Goal: Task Accomplishment & Management: Use online tool/utility

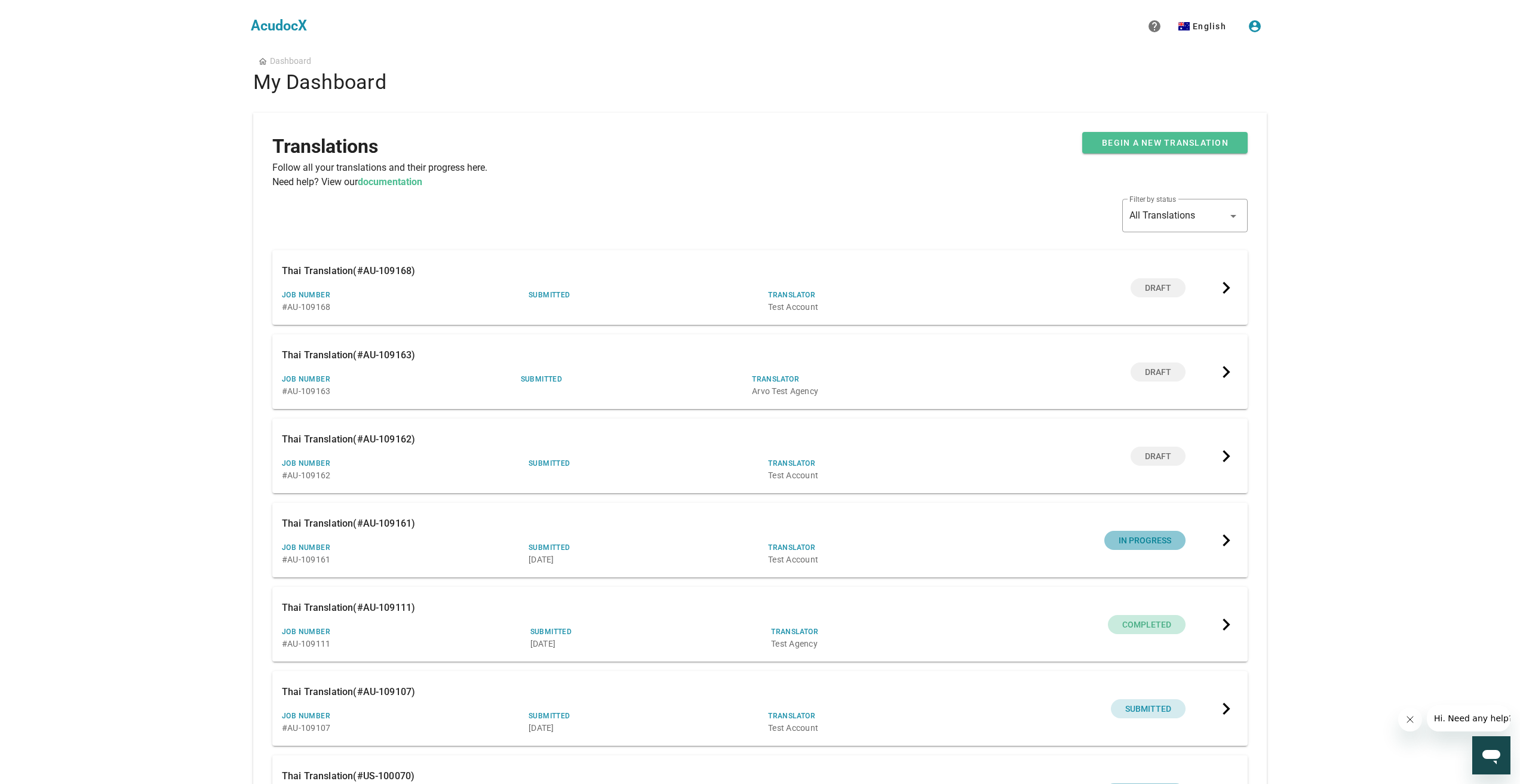
click at [887, 220] on div "​ Filter by status All Translations" at bounding box center [760, 224] width 975 height 51
click at [1182, 138] on span "Begin a new translation" at bounding box center [1165, 143] width 127 height 10
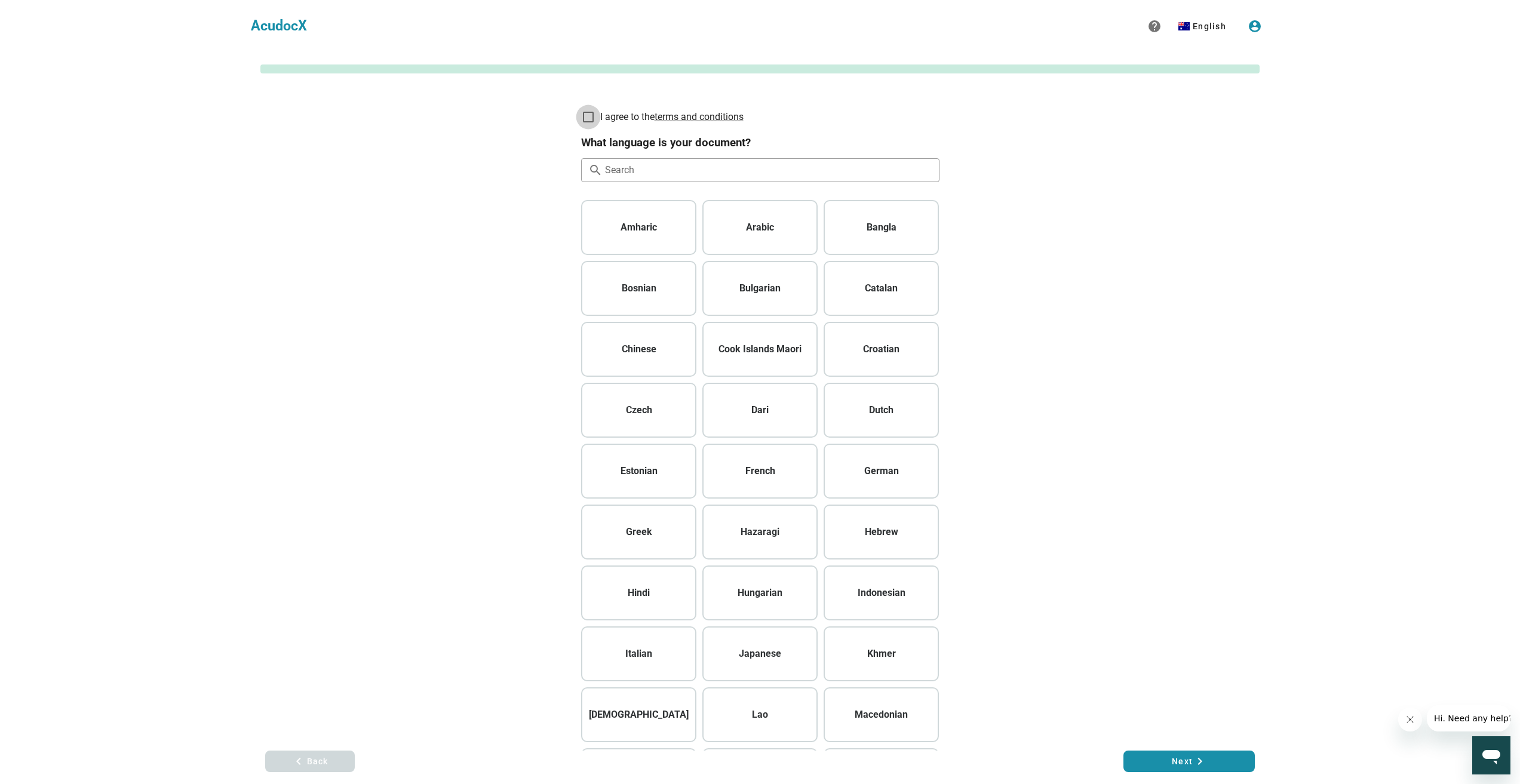
click at [597, 119] on div at bounding box center [588, 117] width 21 height 21
checkbox input "true"
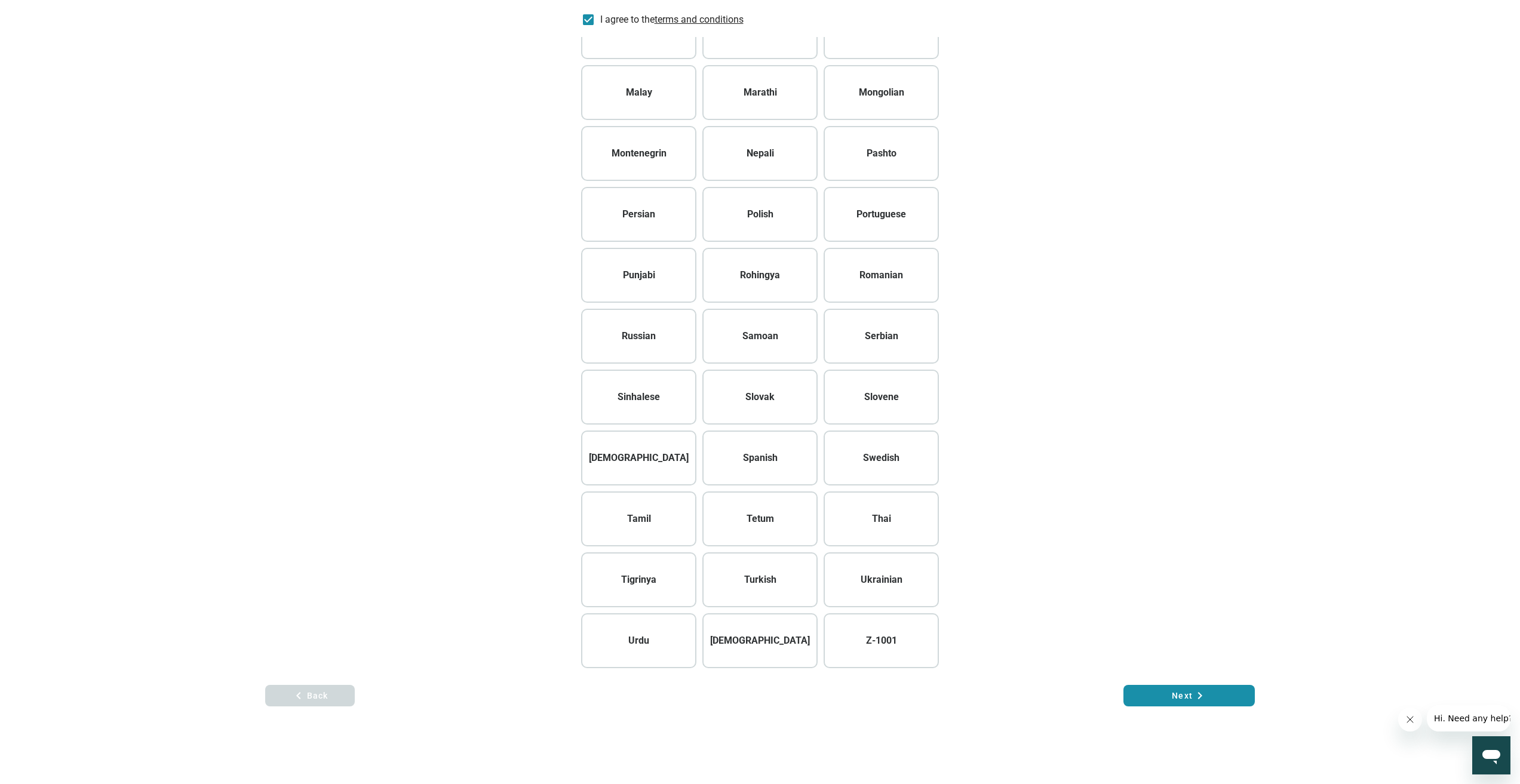
scroll to position [708, 0]
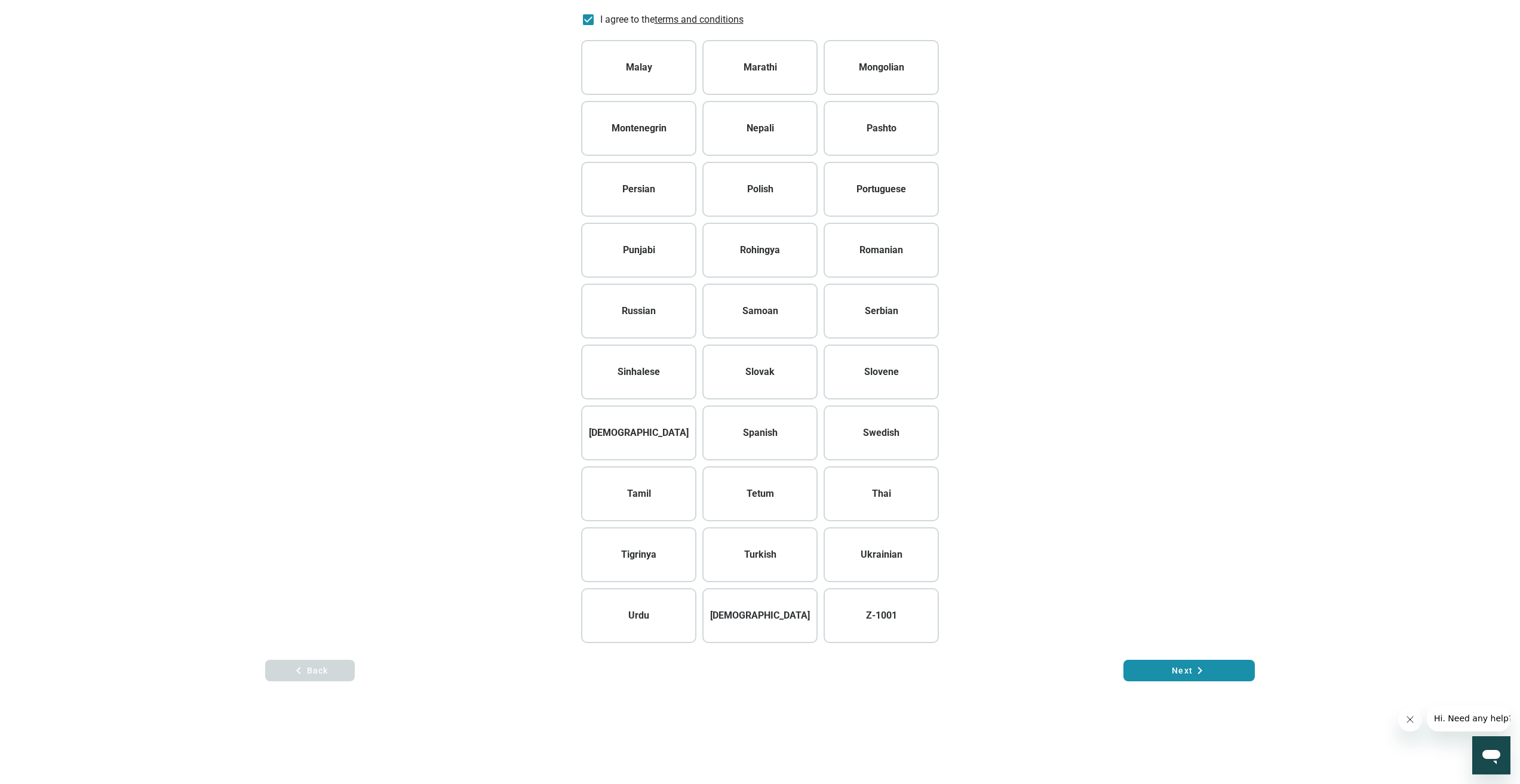
click at [887, 499] on h4 "Thai" at bounding box center [880, 493] width 103 height 14
click at [1181, 666] on span "Next keyboard_arrow_right" at bounding box center [1189, 670] width 113 height 14
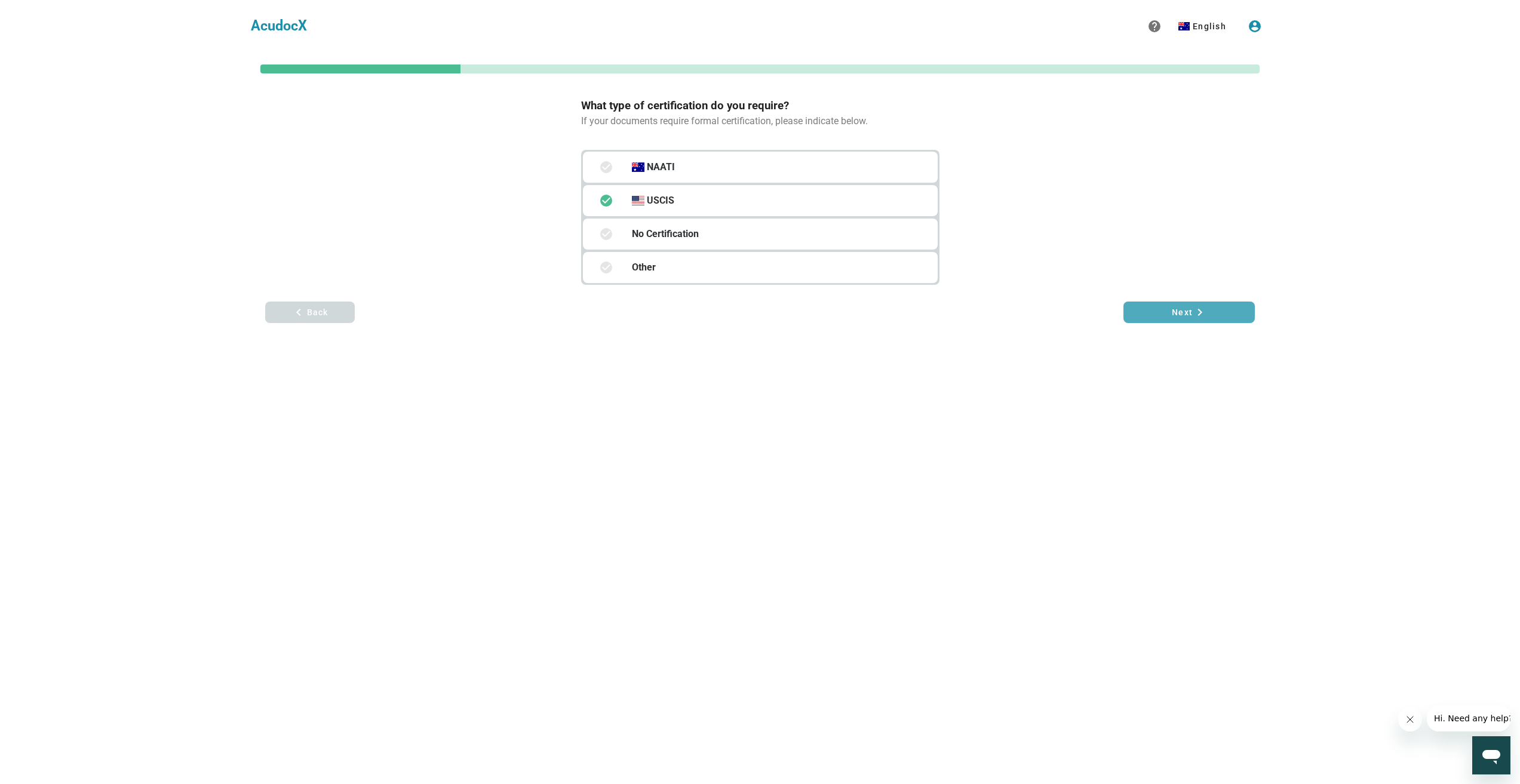
click at [1218, 316] on span "Next keyboard_arrow_right" at bounding box center [1189, 312] width 113 height 14
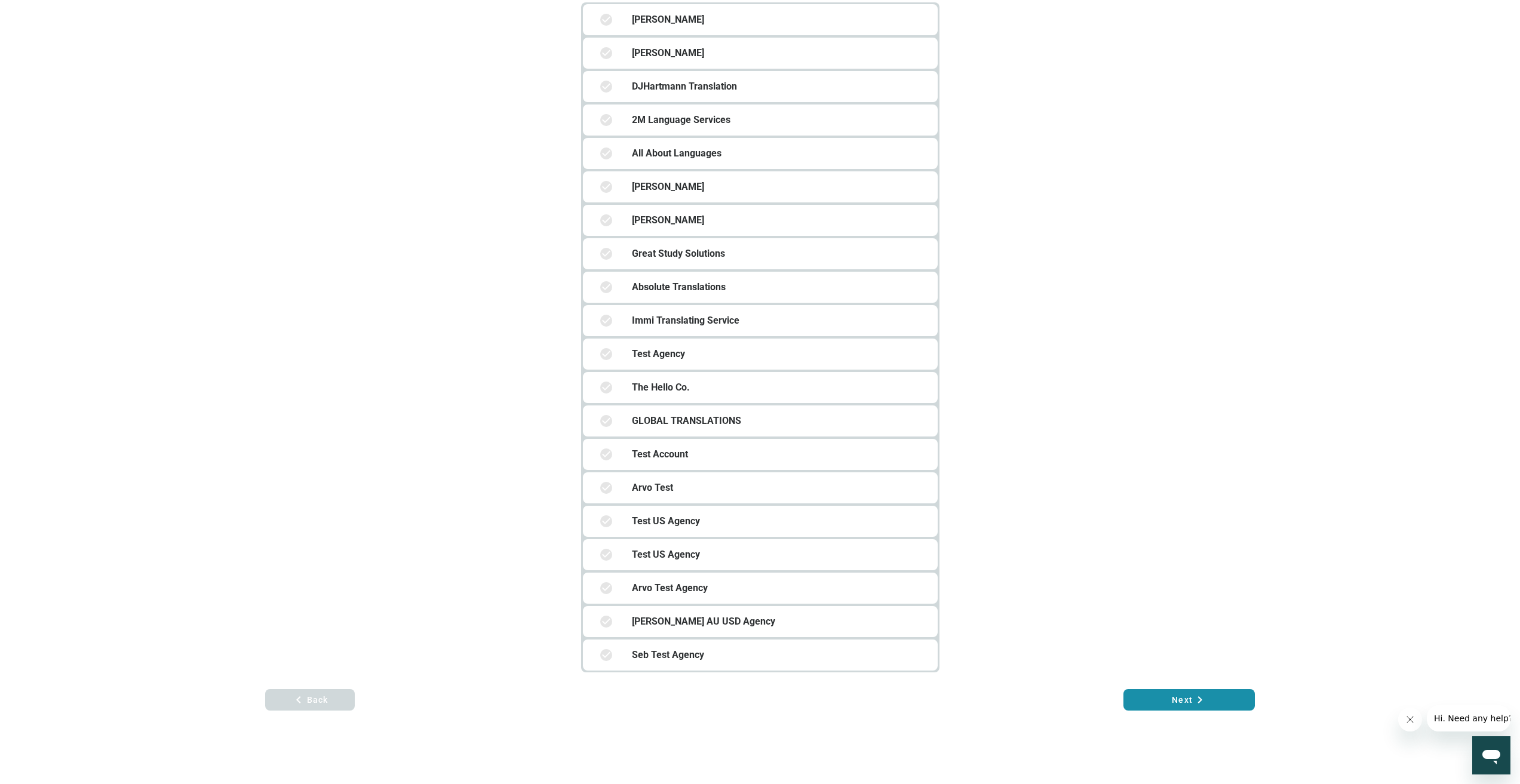
scroll to position [177, 0]
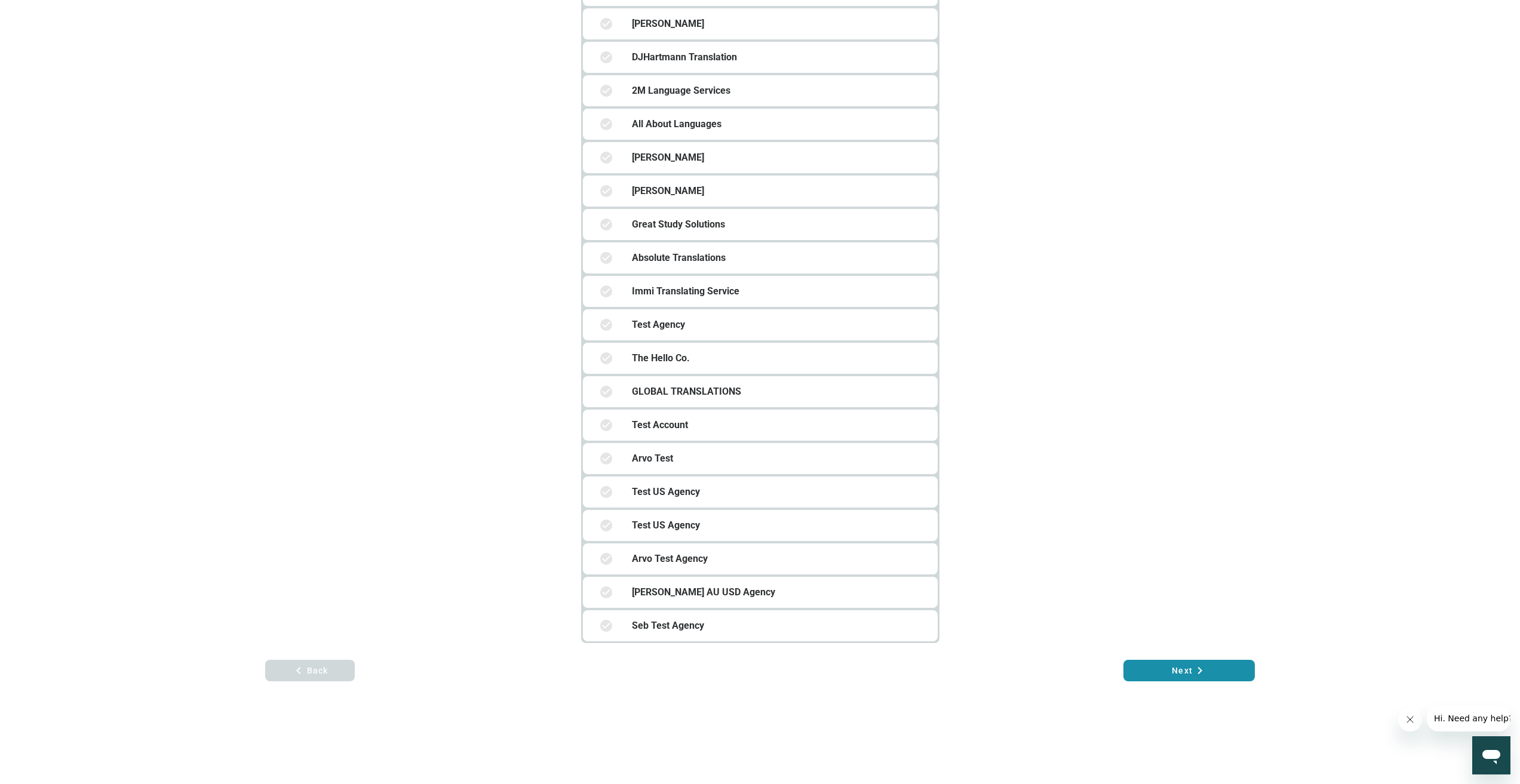
click at [714, 550] on div "Arvo Test Agency" at bounding box center [779, 558] width 323 height 38
click at [1183, 670] on span "Next keyboard_arrow_right" at bounding box center [1189, 670] width 113 height 14
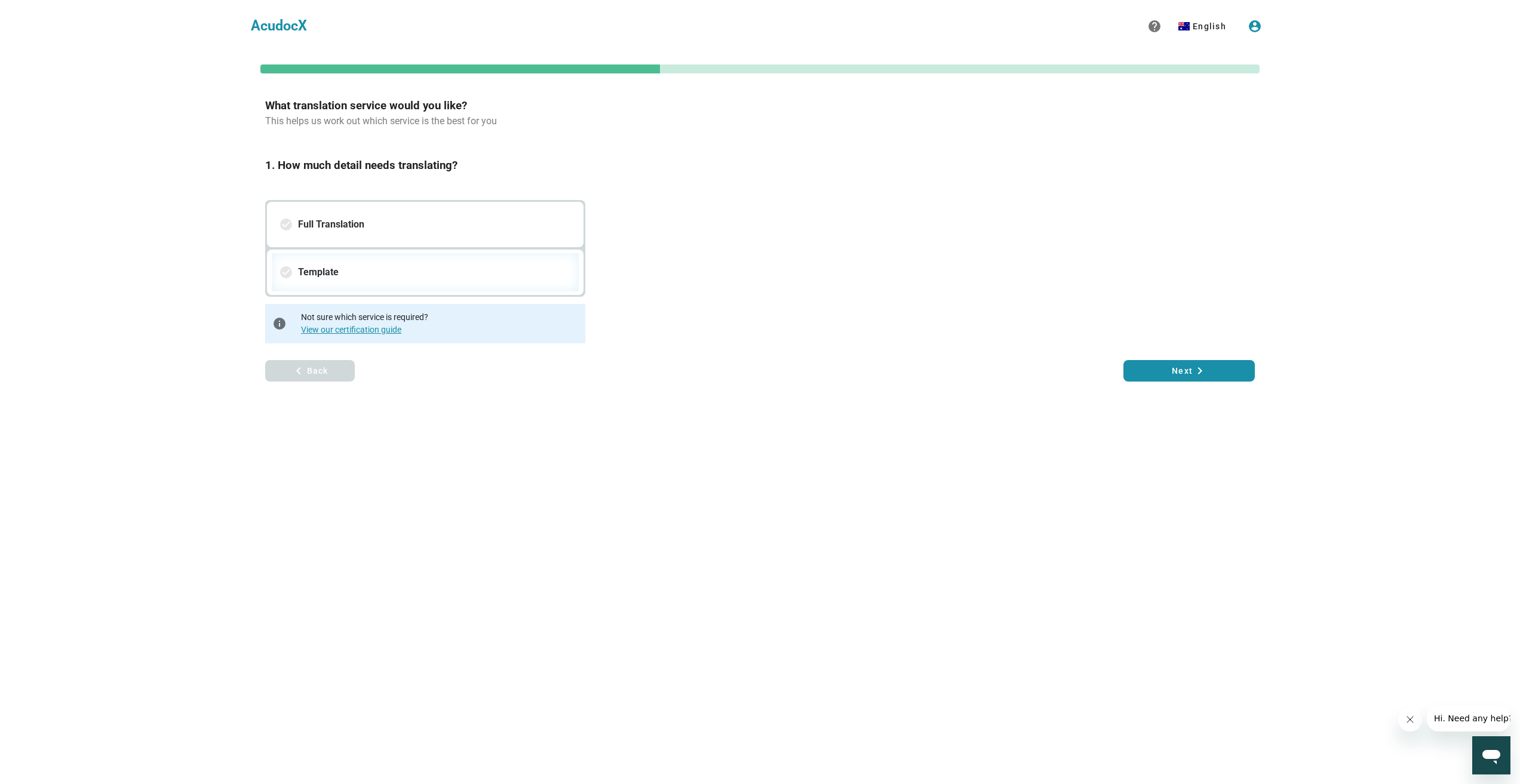
click at [491, 265] on div "check_circle Template" at bounding box center [424, 272] width 307 height 38
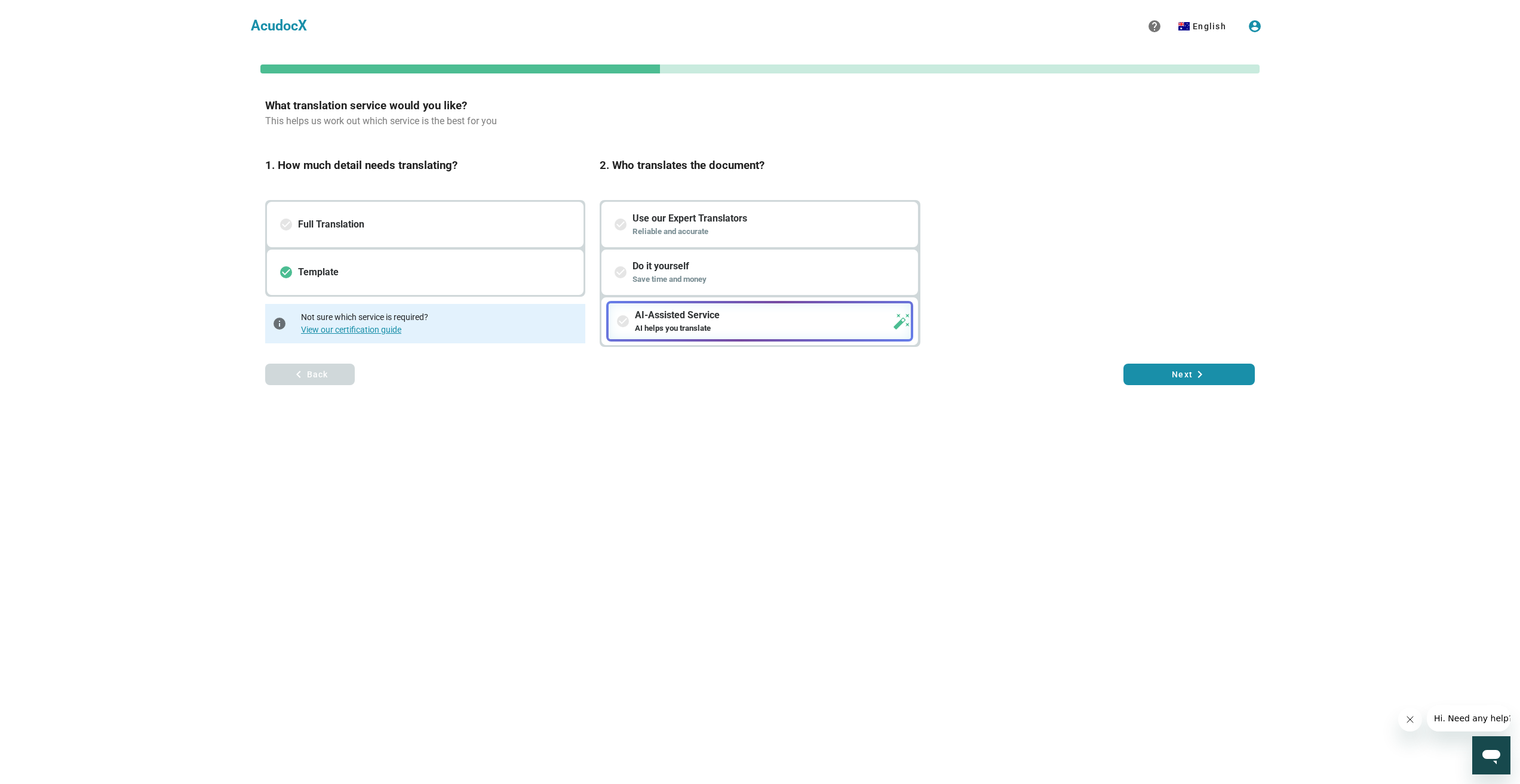
click at [851, 334] on div "check_circle AI-Assisted Service AI helps you translate auto_fix_high" at bounding box center [759, 321] width 307 height 41
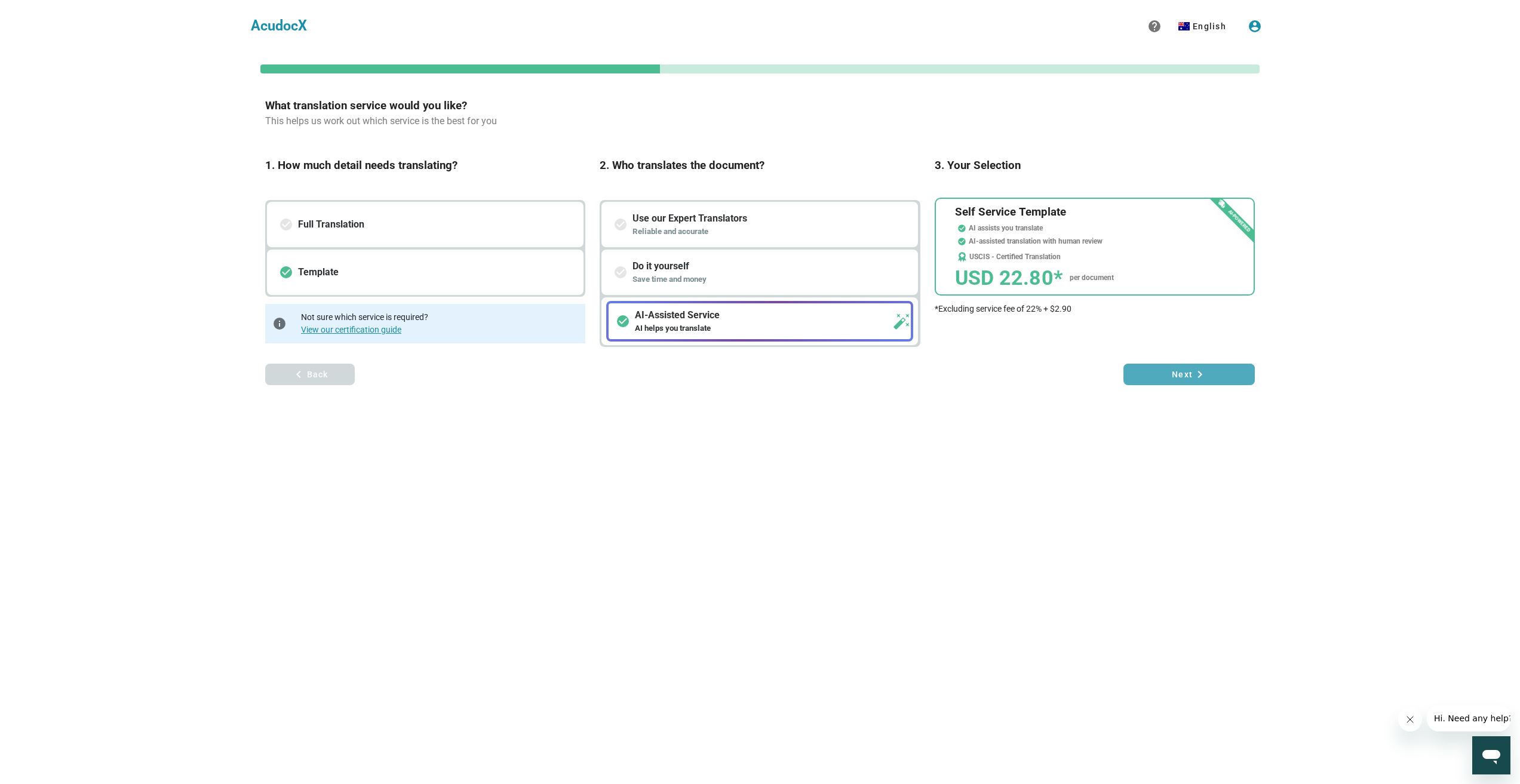
click at [1196, 371] on icon "keyboard_arrow_right" at bounding box center [1199, 374] width 14 height 14
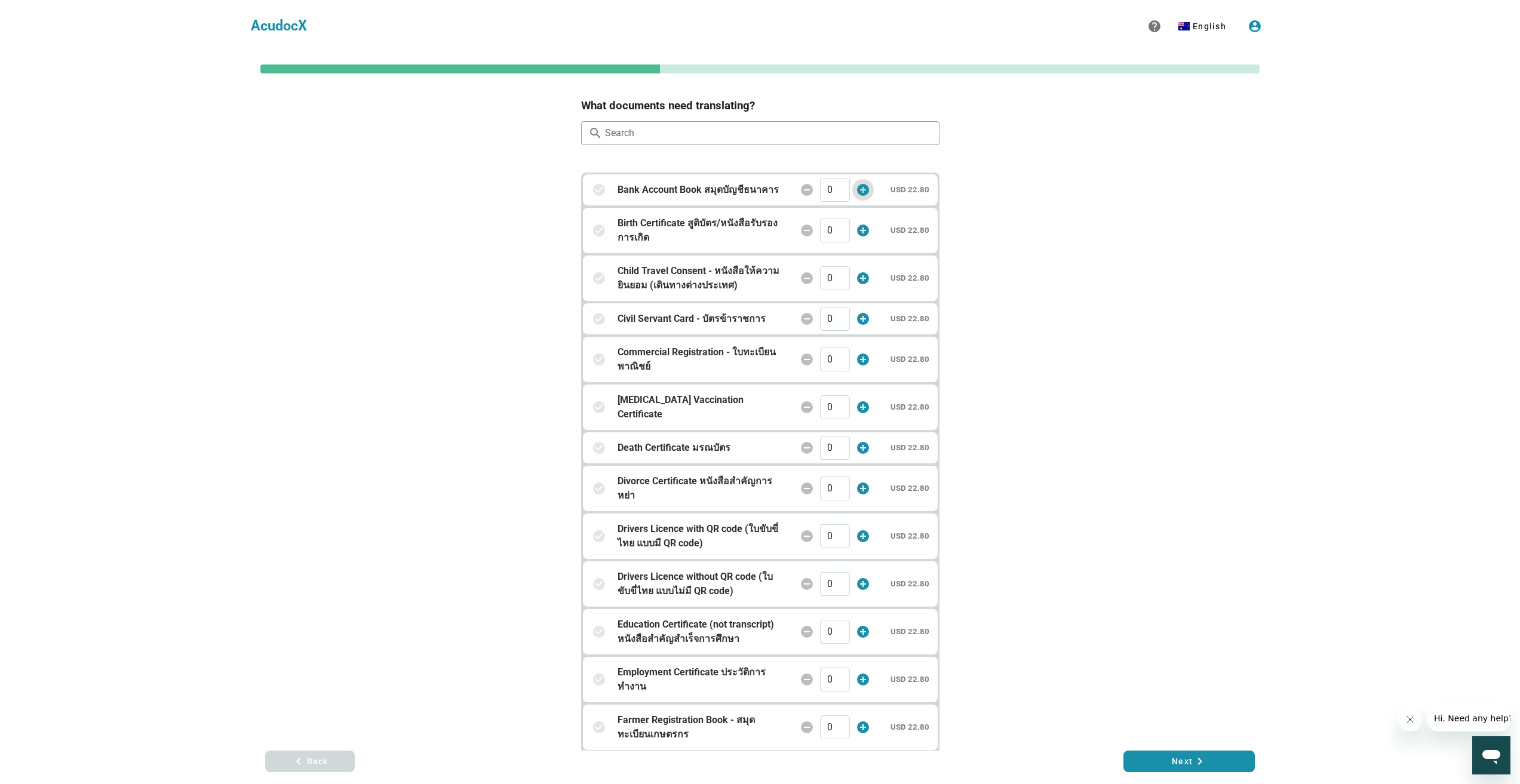
click at [867, 189] on icon "add_circle" at bounding box center [862, 189] width 14 height 14
type input "1"
click at [867, 231] on icon "add_circle" at bounding box center [862, 230] width 14 height 14
type input "1"
click at [873, 266] on div "remove_circle ​ 0 0 add_circle" at bounding box center [835, 278] width 83 height 24
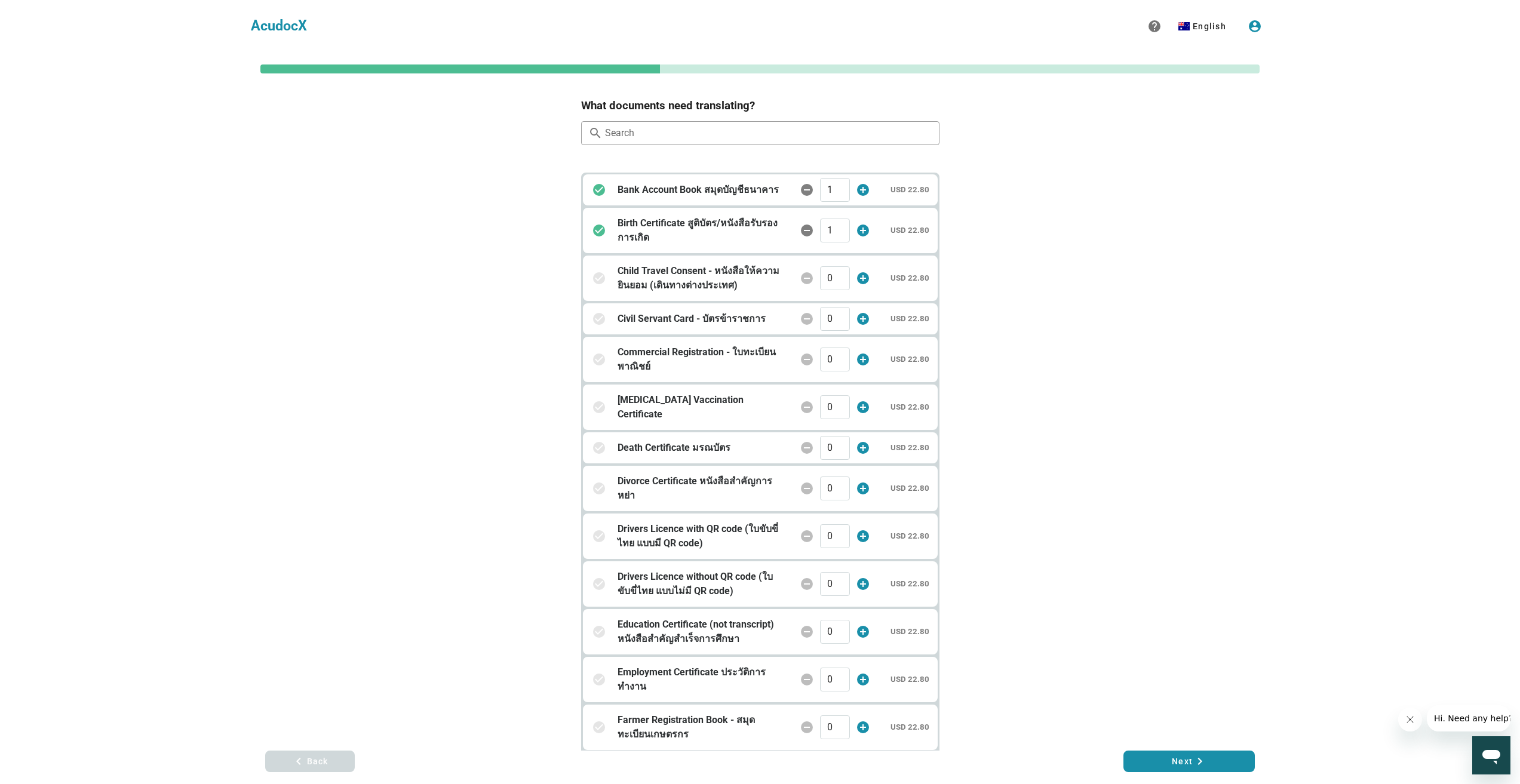
type input "1"
click at [1155, 752] on button "Next keyboard_arrow_right" at bounding box center [1188, 761] width 132 height 22
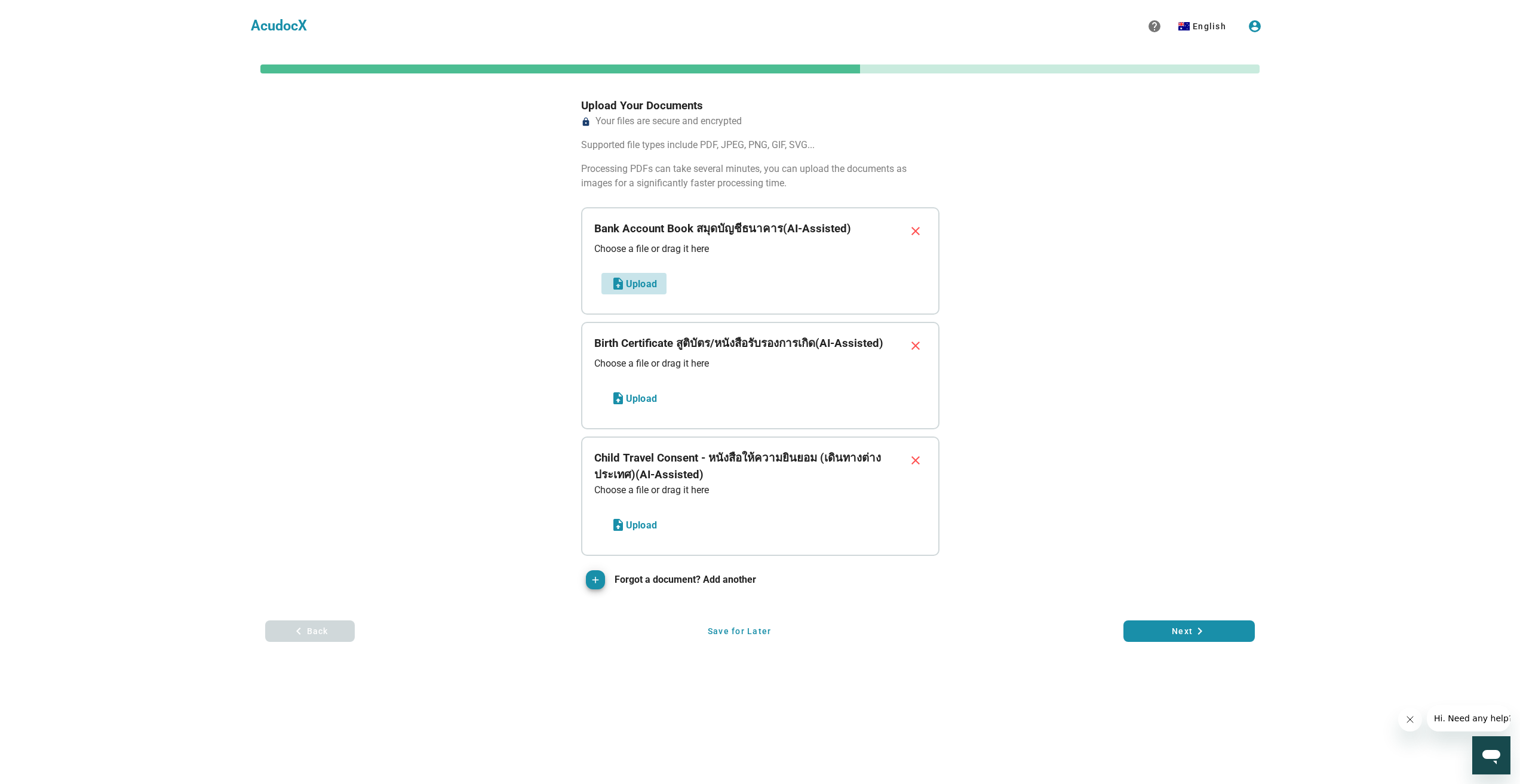
click at [644, 275] on button "Upload" at bounding box center [634, 284] width 65 height 22
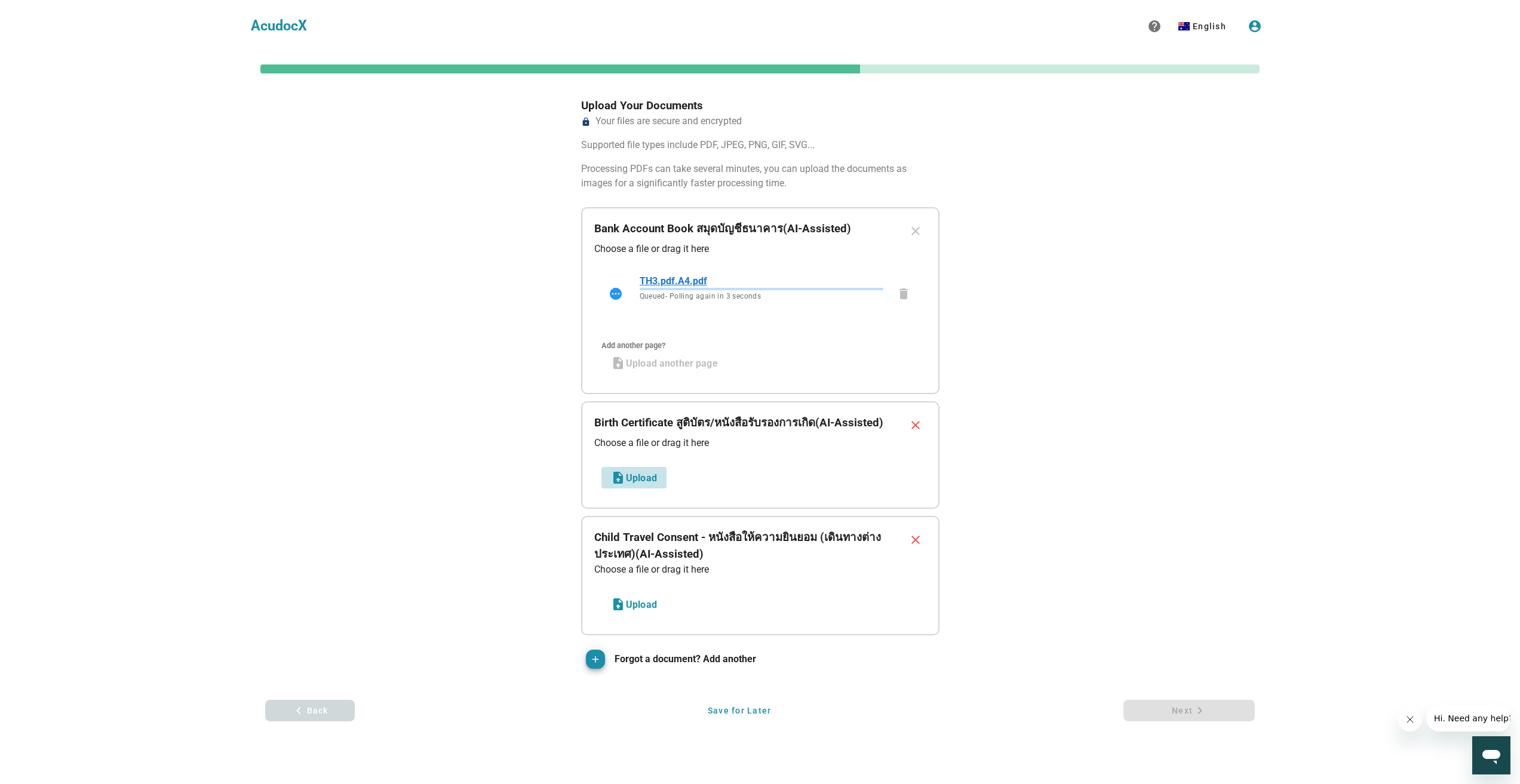
click at [624, 478] on icon "button" at bounding box center [617, 477] width 14 height 14
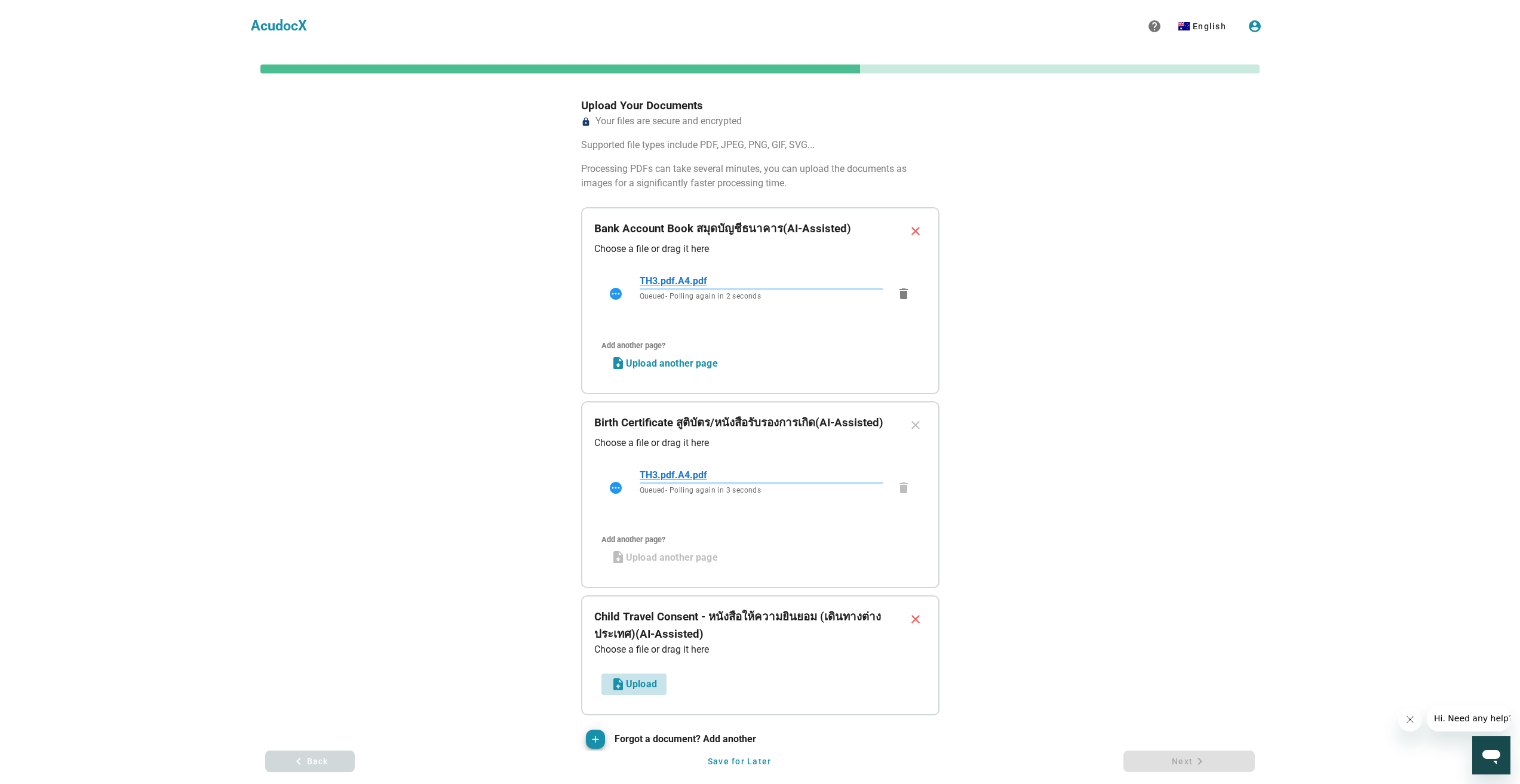
click at [639, 685] on span "Upload" at bounding box center [634, 683] width 46 height 14
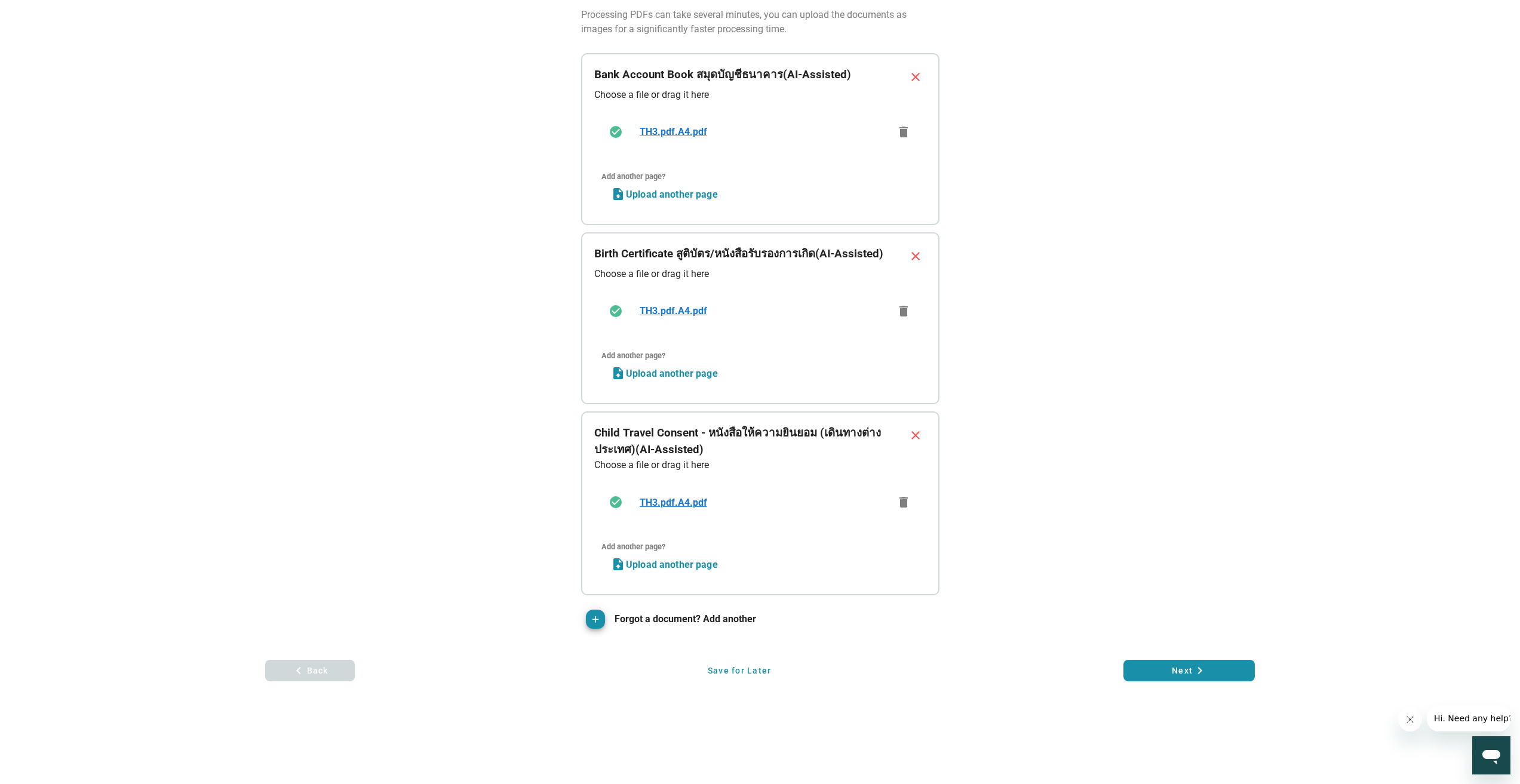
scroll to position [154, 0]
click at [1208, 664] on span "Next keyboard_arrow_right" at bounding box center [1189, 670] width 113 height 14
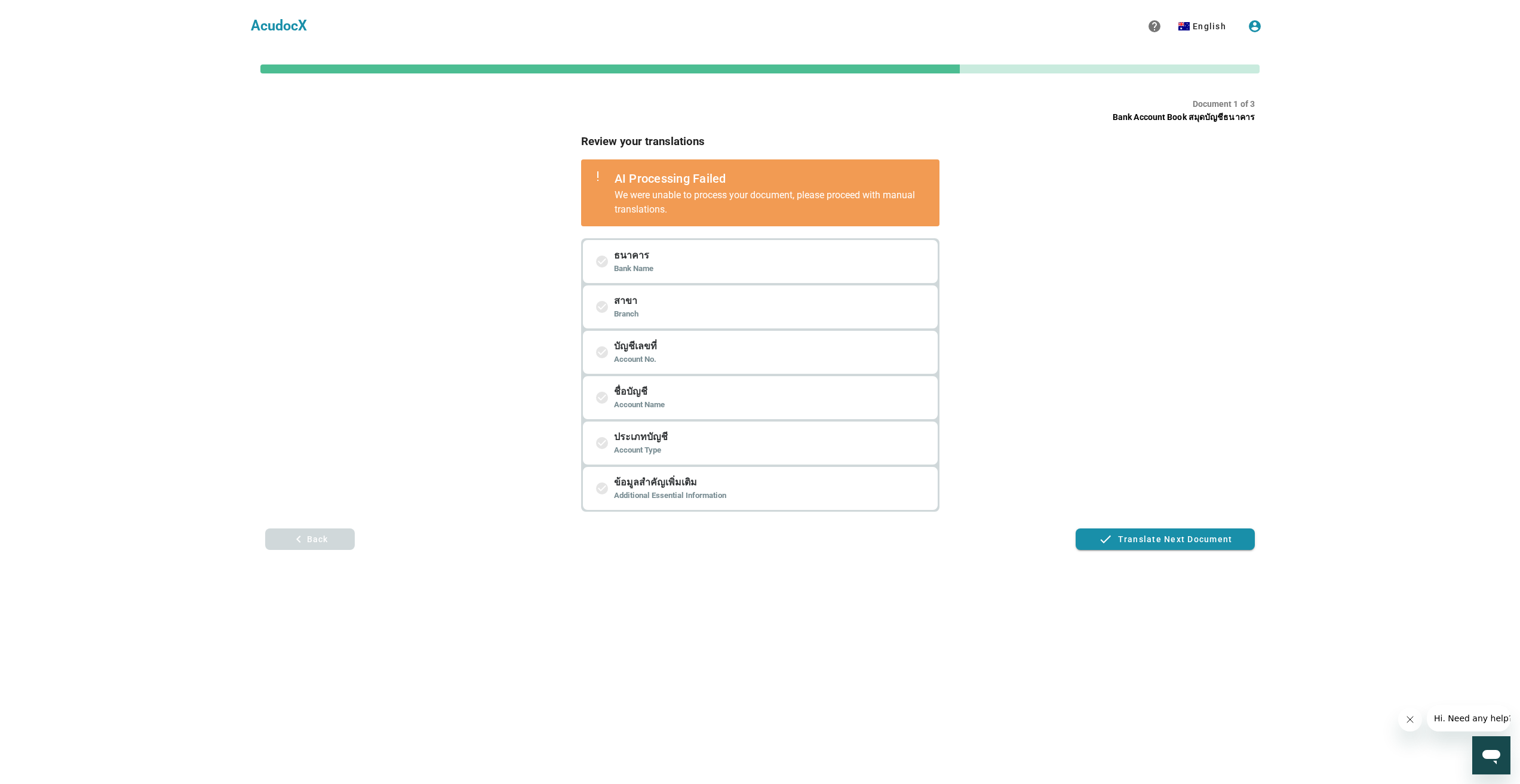
click at [741, 606] on div "Document 1 of 3 Bank Account Book สมุดบัญชีธนาคาร Review your translations Revi…" at bounding box center [760, 436] width 990 height 676
